Goal: Find specific page/section: Find specific page/section

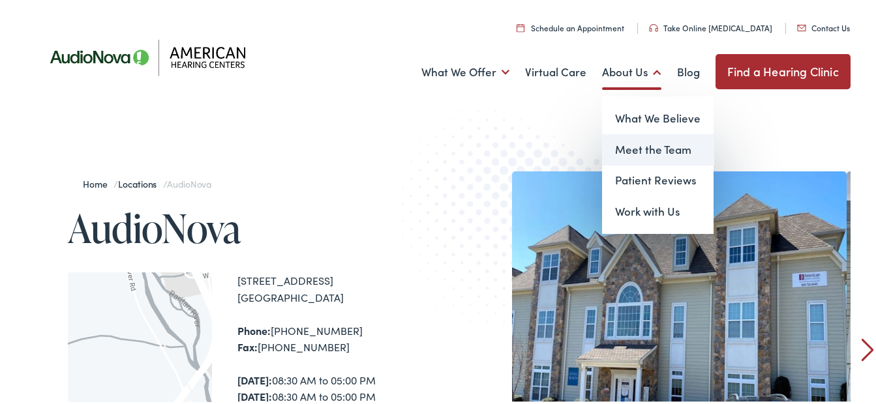
click at [627, 151] on link "Meet the Team" at bounding box center [658, 147] width 112 height 31
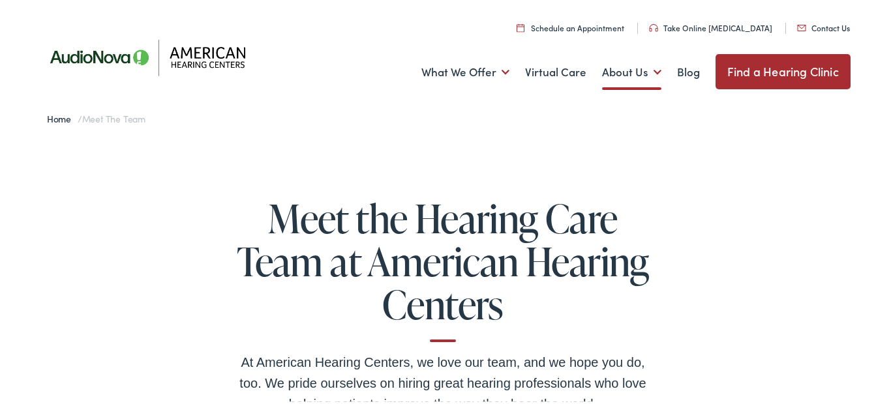
click at [784, 68] on link "Find a Hearing Clinic" at bounding box center [782, 69] width 135 height 35
